Goal: Task Accomplishment & Management: Manage account settings

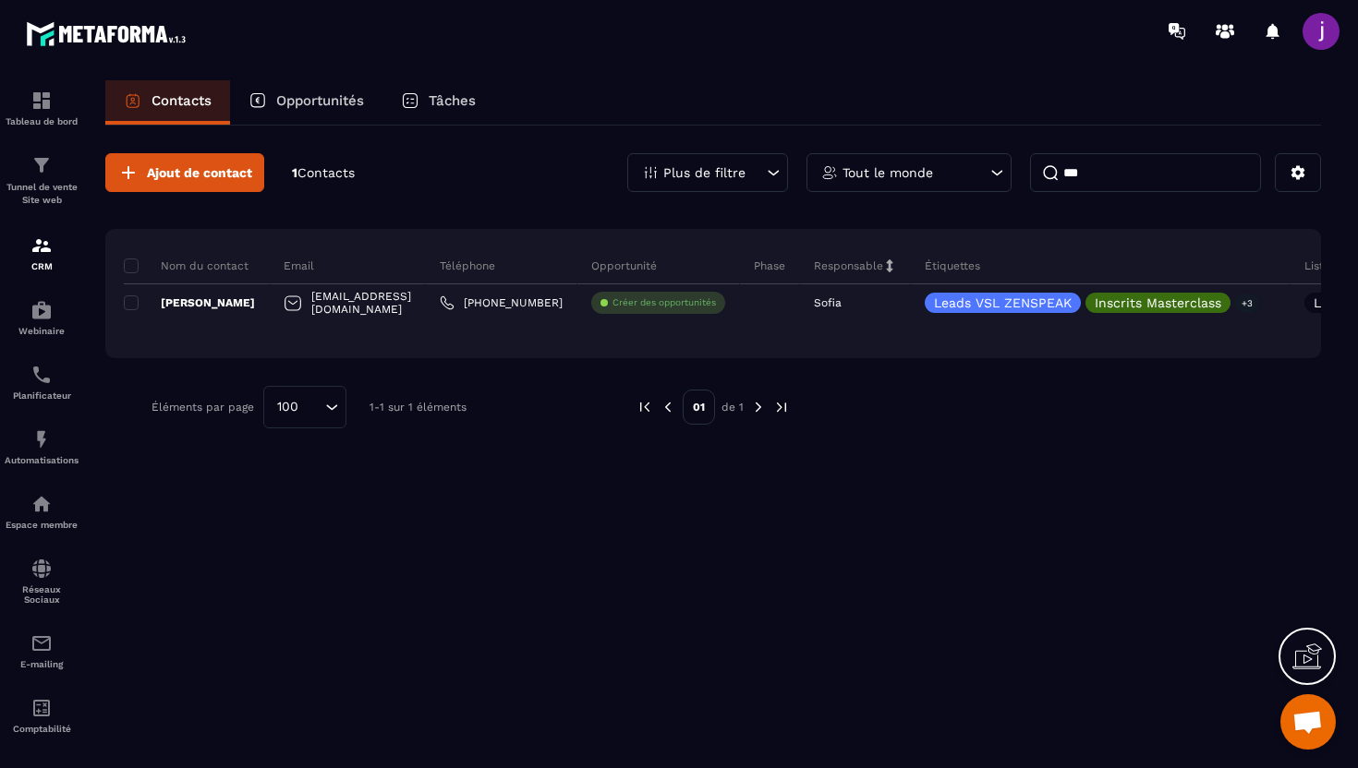
type input "*"
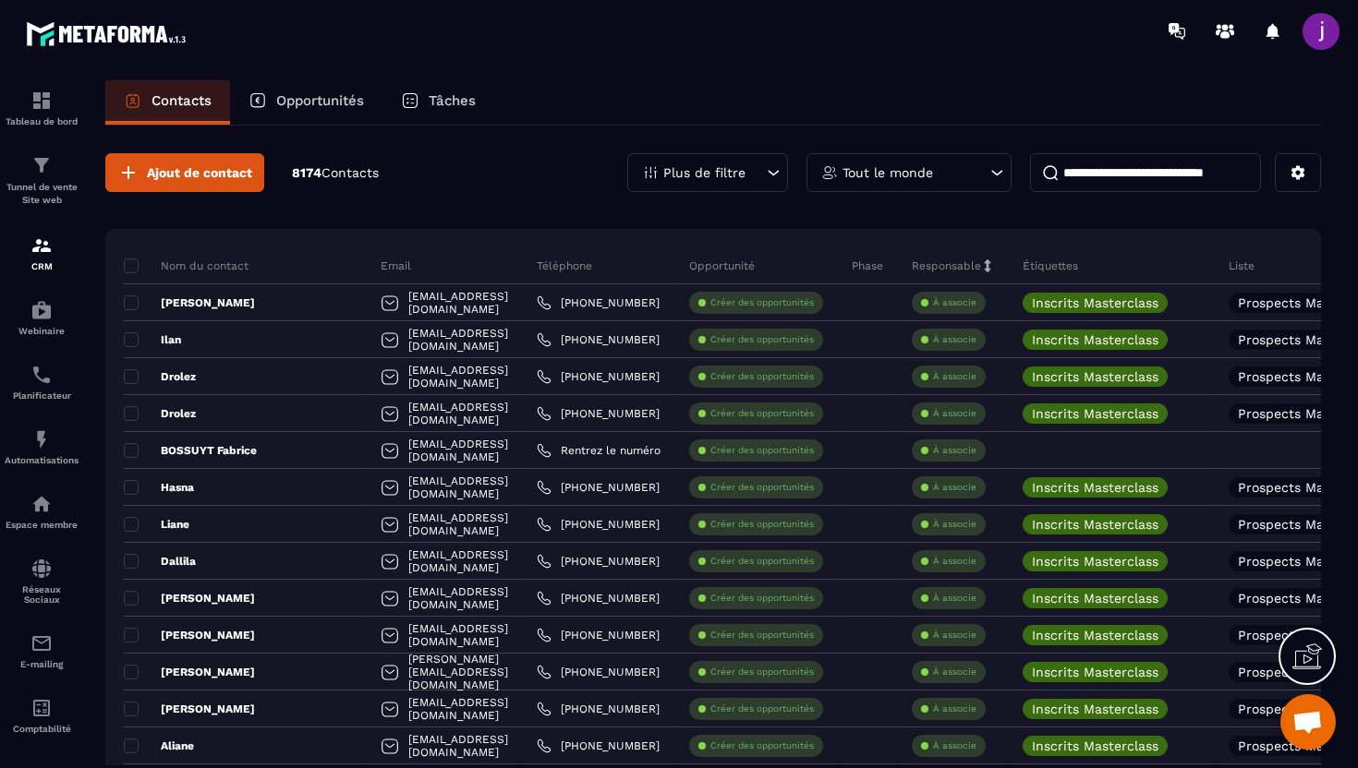
paste input "**********"
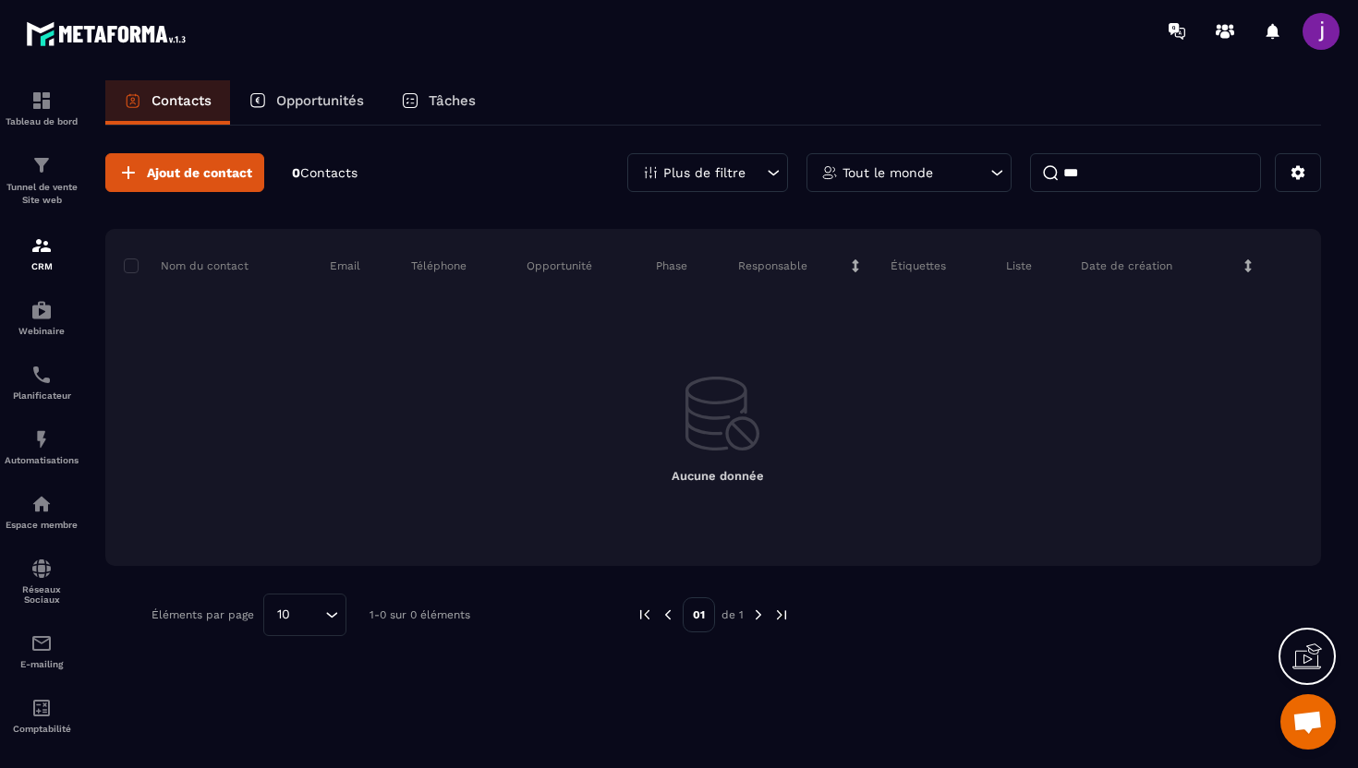
type input "*"
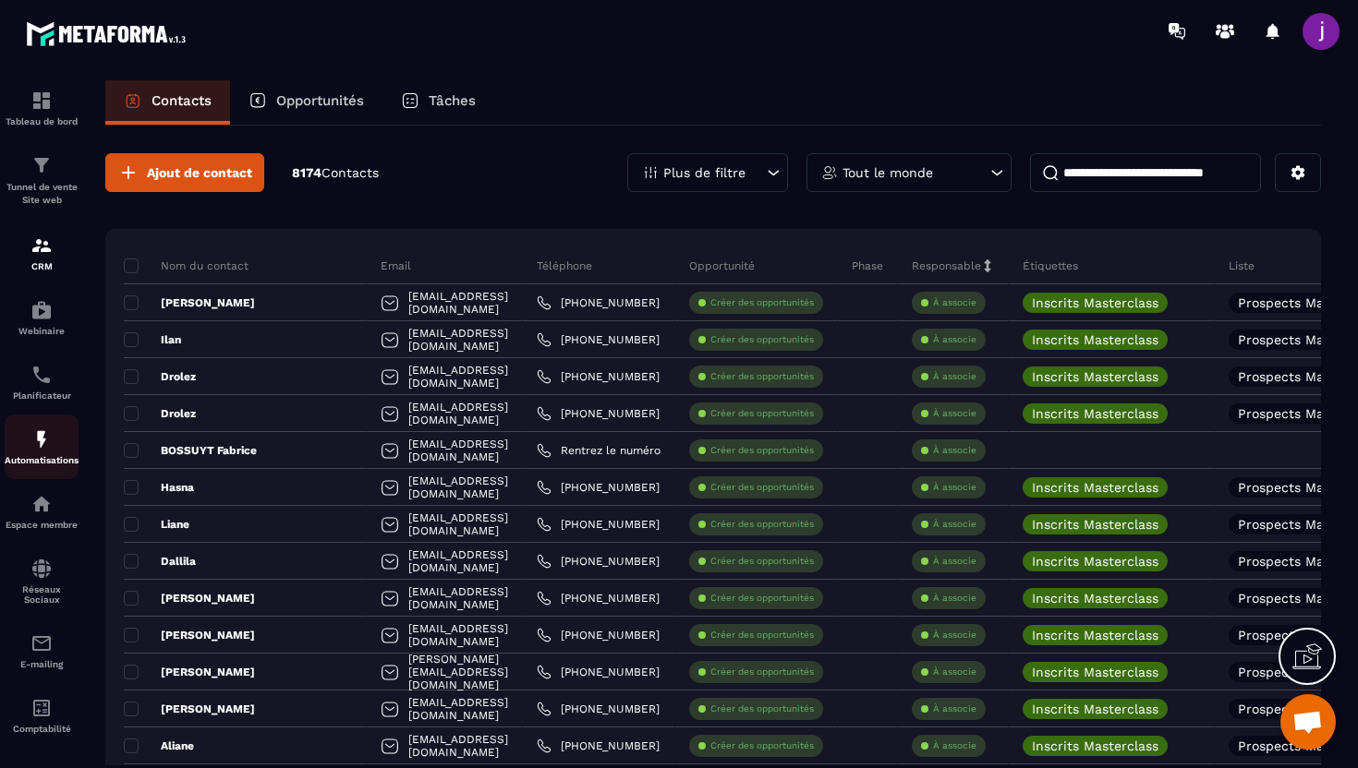
click at [49, 450] on img at bounding box center [41, 440] width 22 height 22
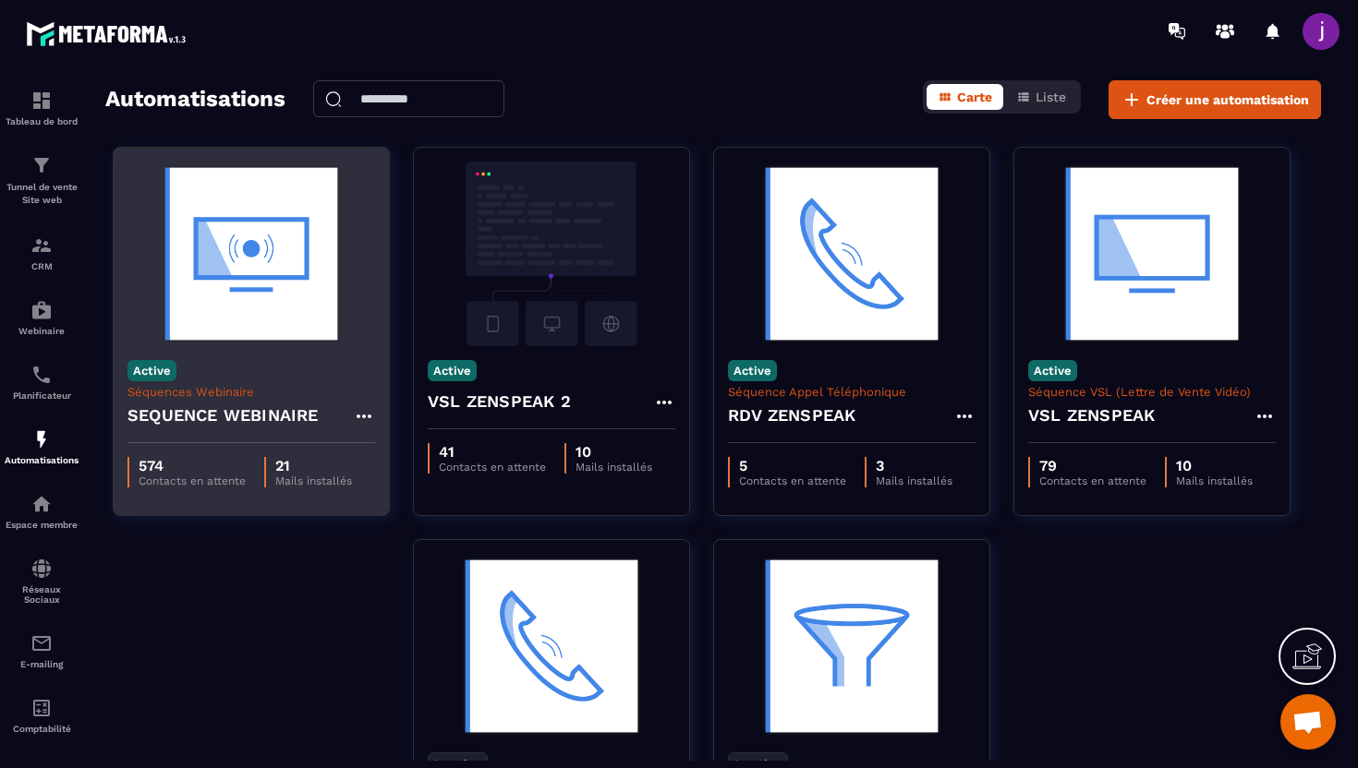
click at [308, 393] on p "Séquences Webinaire" at bounding box center [251, 392] width 248 height 14
click at [266, 348] on div "Active Séquences Webinaire SEQUENCE WEBINAIRE" at bounding box center [251, 394] width 275 height 97
click at [259, 393] on p "Séquences Webinaire" at bounding box center [251, 392] width 248 height 14
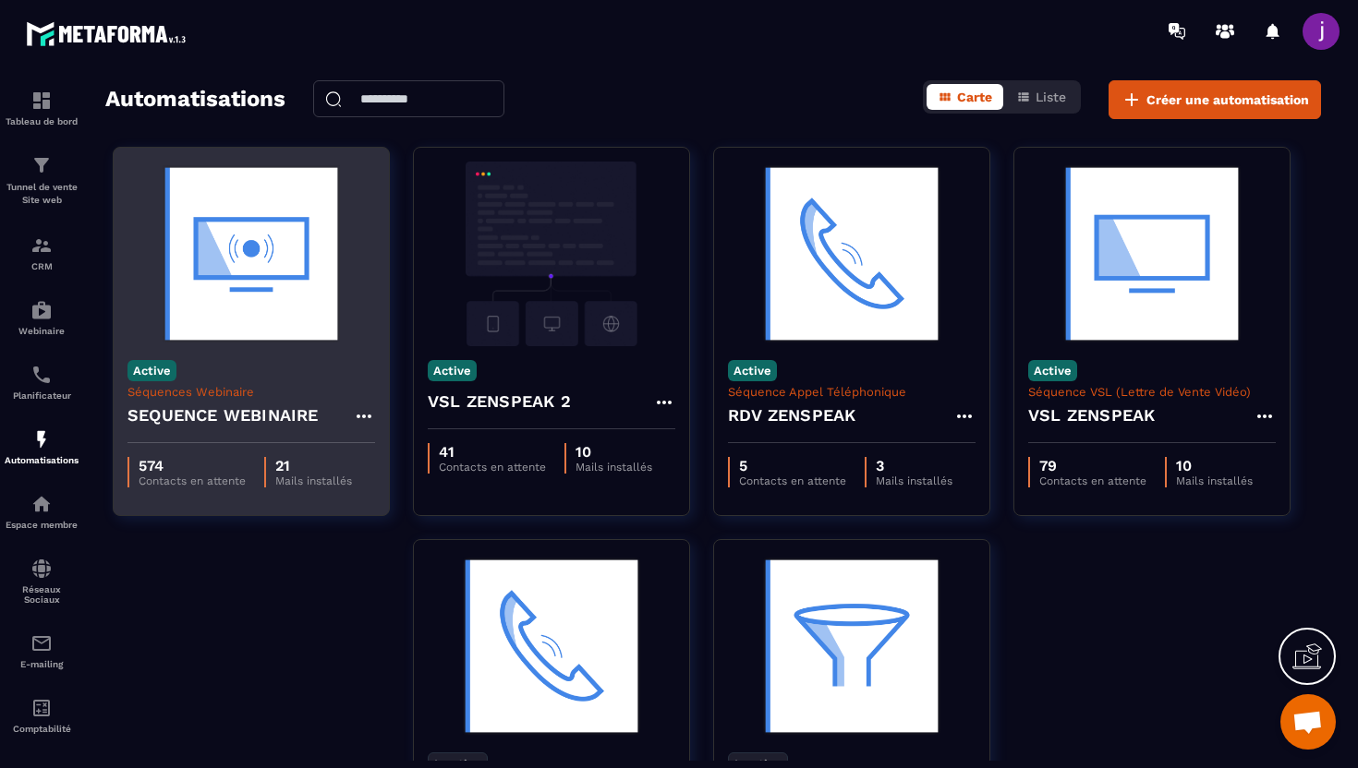
click at [259, 414] on h4 "SEQUENCE WEBINAIRE" at bounding box center [222, 416] width 191 height 26
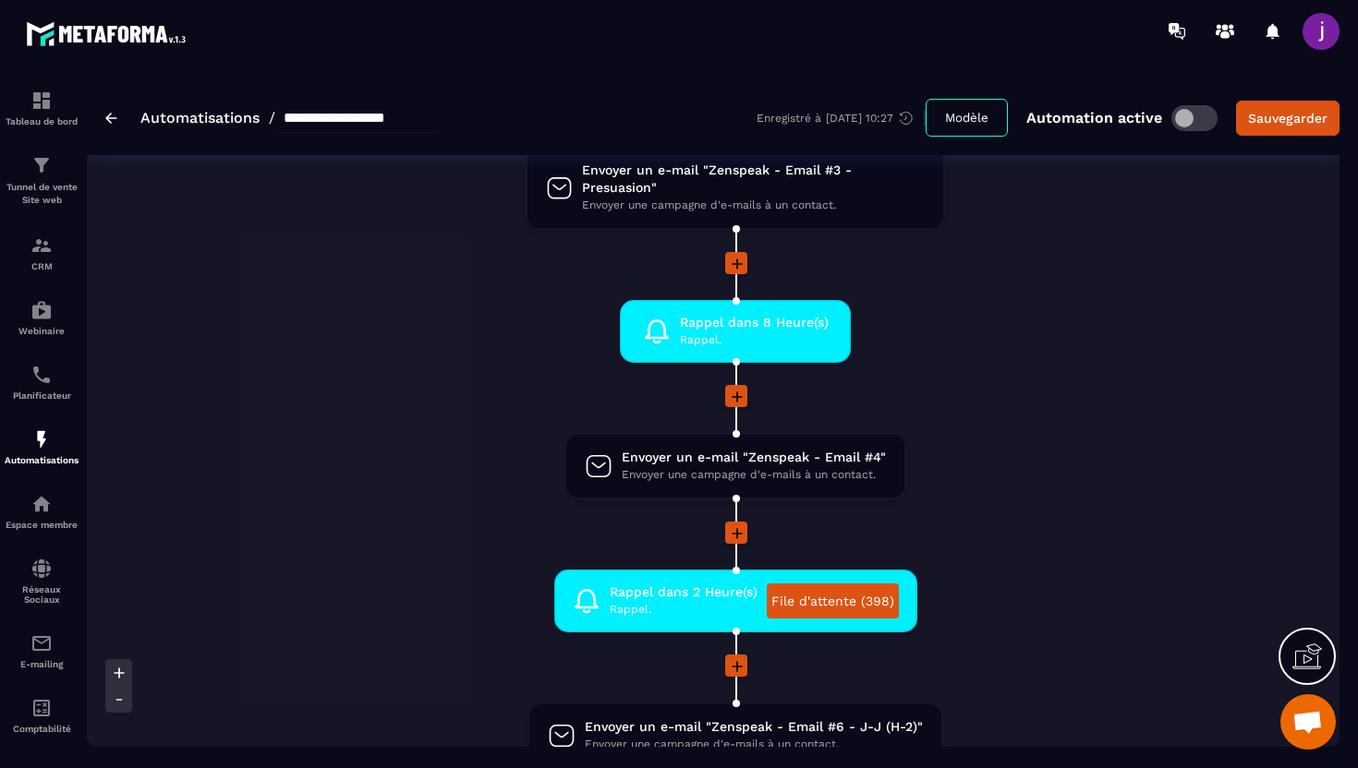
scroll to position [1203, 0]
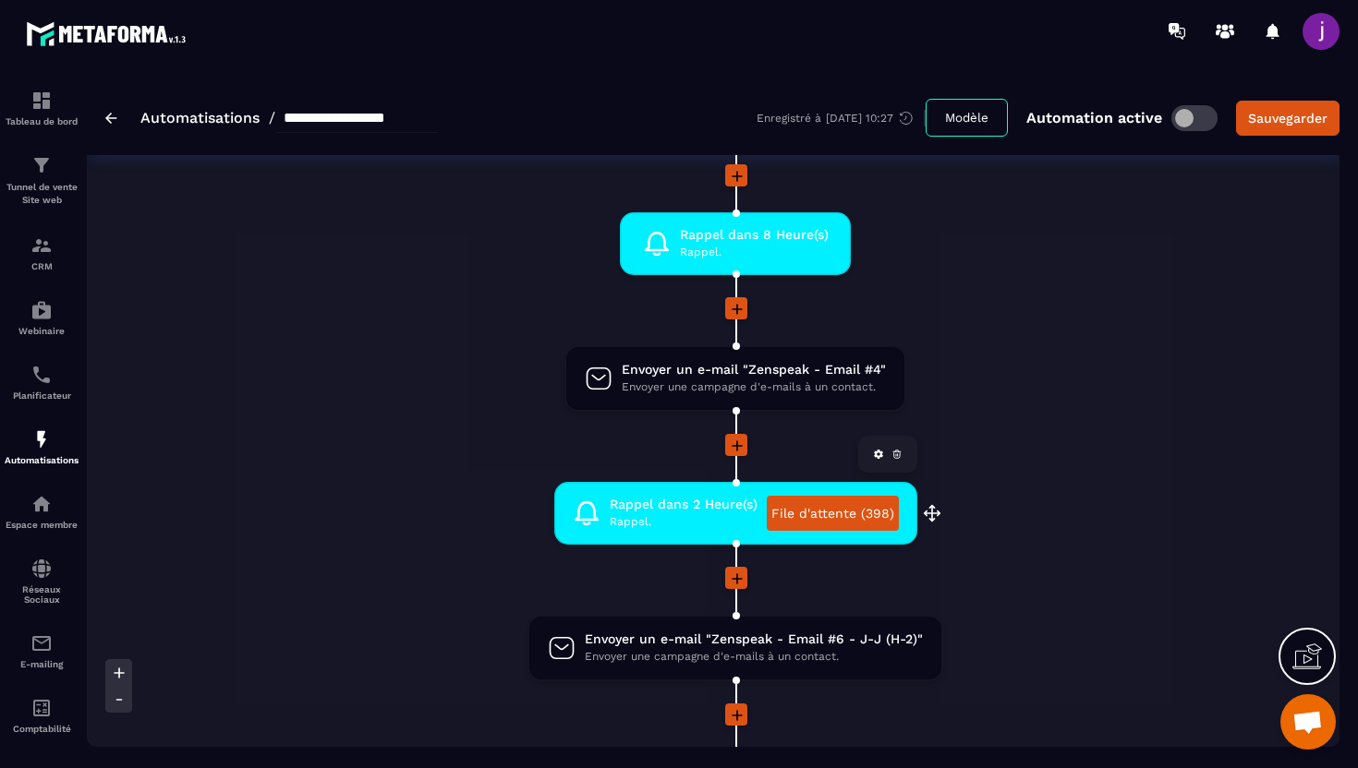
click at [812, 520] on link "File d'attente (398)" at bounding box center [833, 513] width 132 height 35
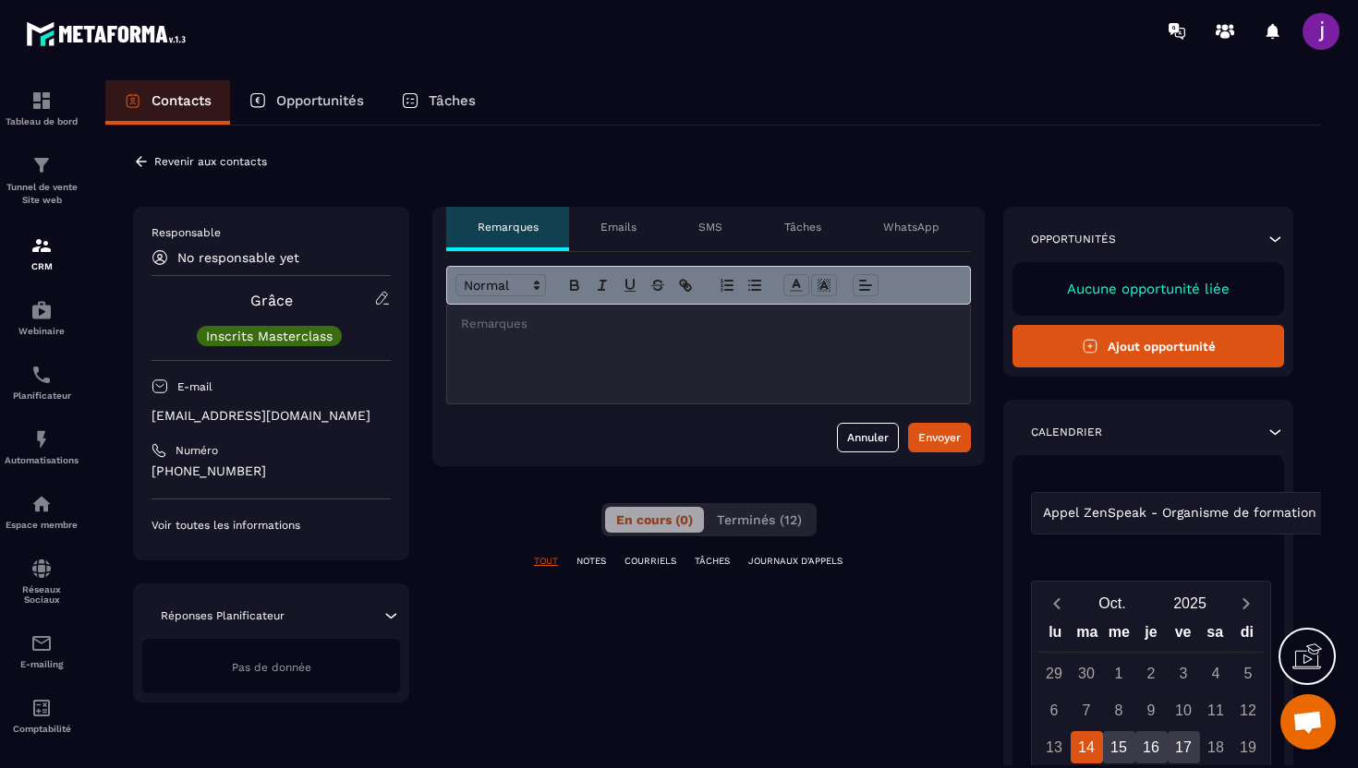
click at [143, 167] on icon at bounding box center [141, 161] width 17 height 17
